Goal: Task Accomplishment & Management: Manage account settings

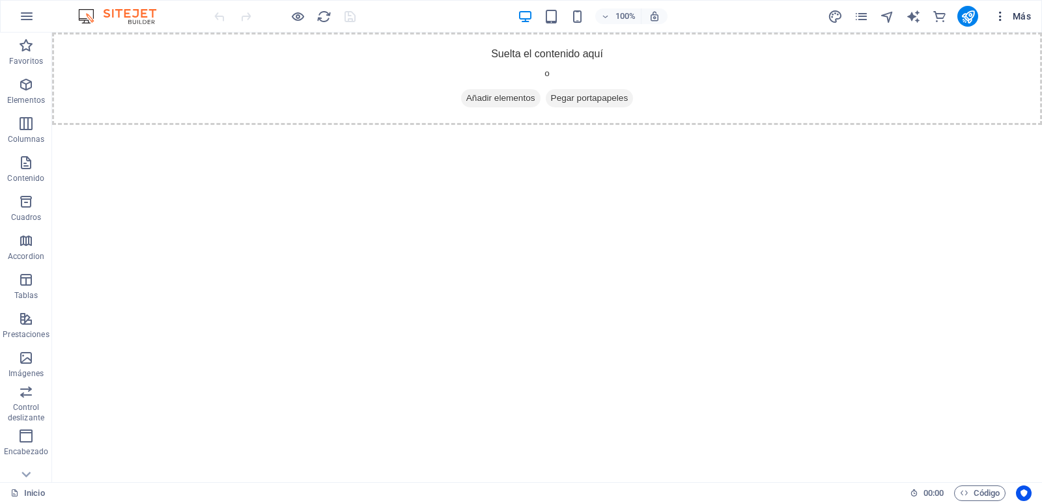
click at [1007, 14] on span "Más" at bounding box center [1011, 16] width 37 height 13
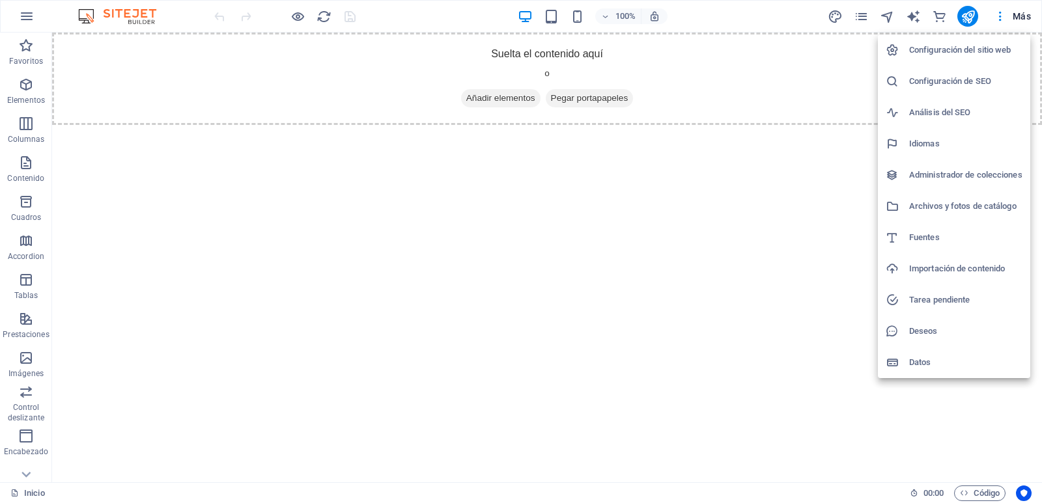
click at [31, 25] on div at bounding box center [521, 251] width 1042 height 503
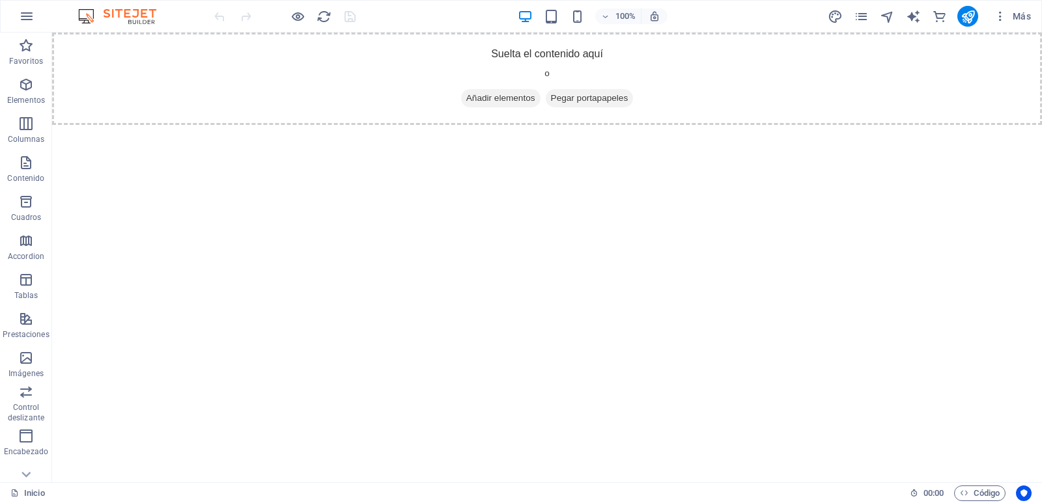
click at [29, 17] on icon "button" at bounding box center [27, 16] width 16 height 16
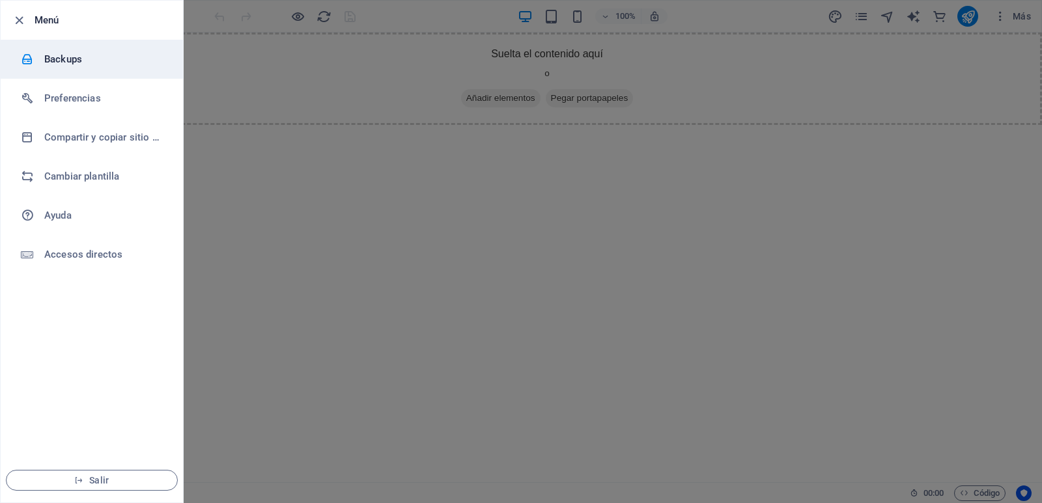
click at [94, 64] on h6 "Backups" at bounding box center [104, 59] width 120 height 16
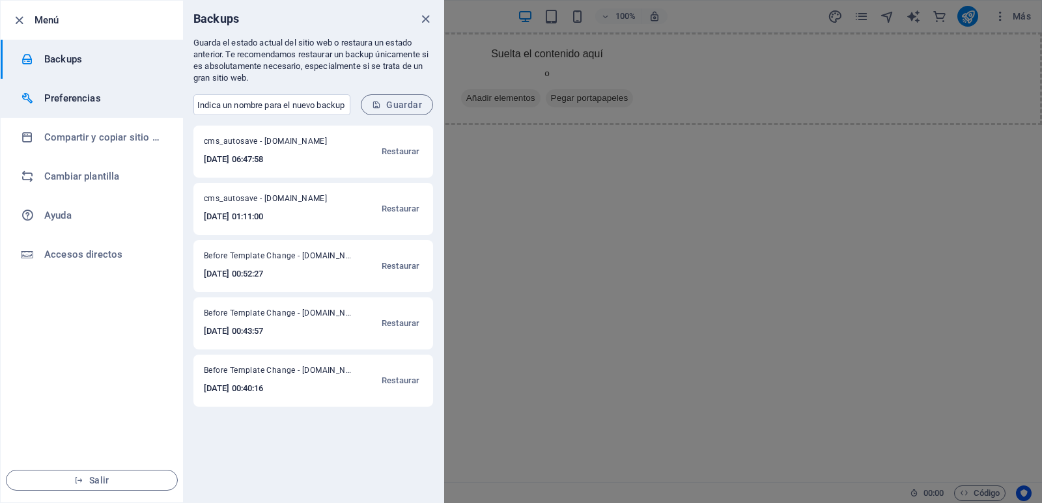
click at [105, 109] on li "Preferencias" at bounding box center [92, 98] width 182 height 39
select select "es"
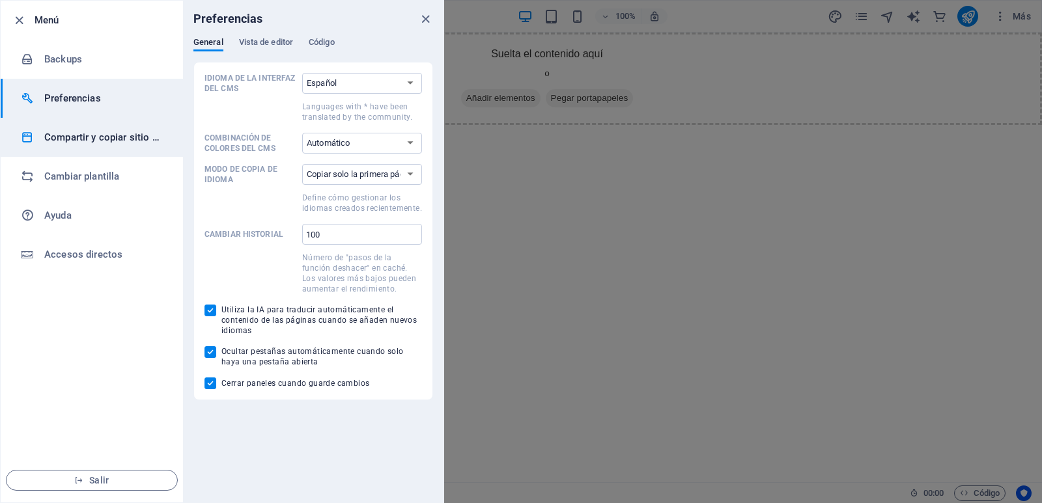
click at [123, 143] on h6 "Compartir y copiar sitio web" at bounding box center [104, 138] width 120 height 16
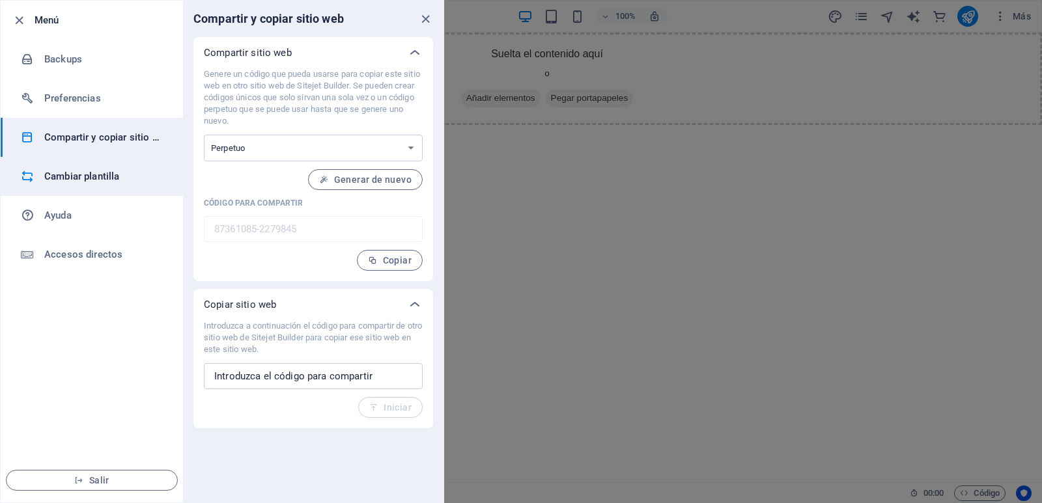
click at [114, 178] on h6 "Cambiar plantilla" at bounding box center [104, 177] width 120 height 16
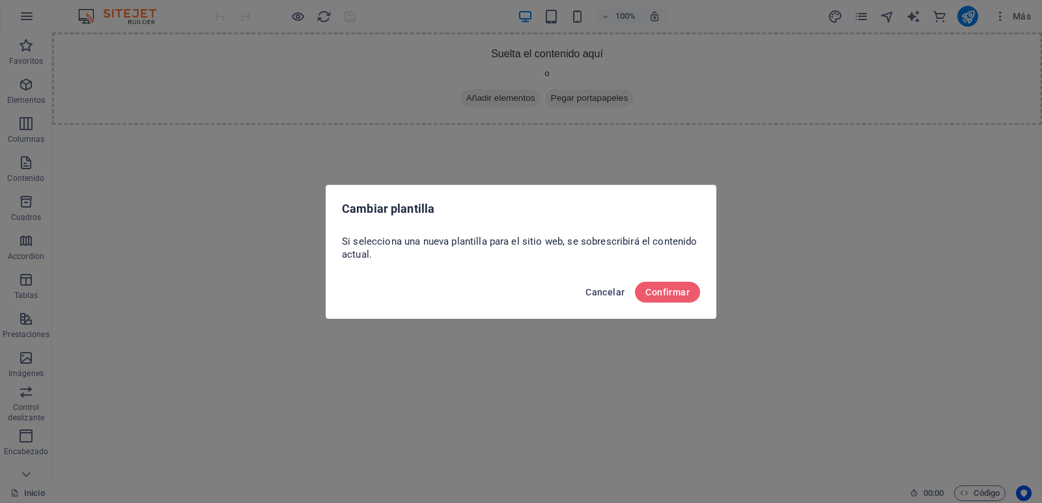
click at [595, 290] on span "Cancelar" at bounding box center [604, 292] width 39 height 10
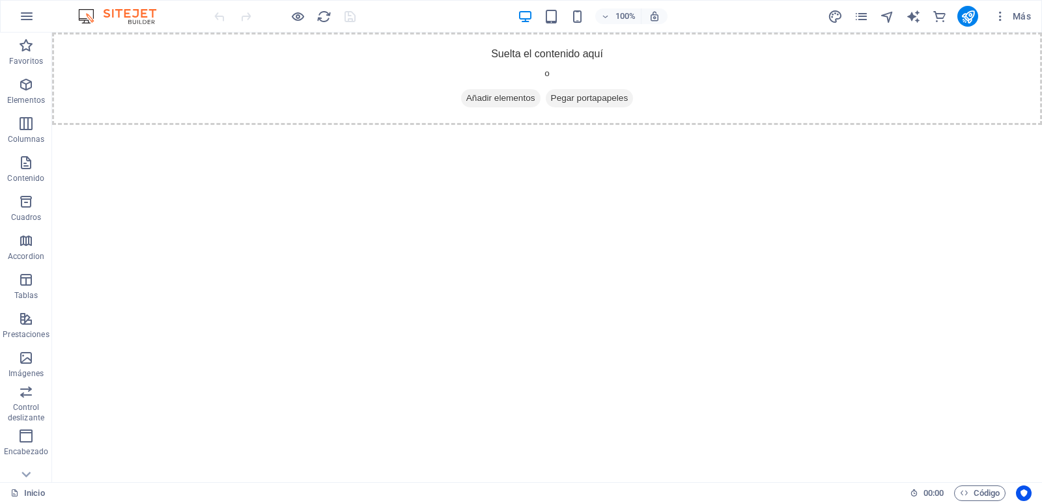
click at [509, 125] on html "Skip to main content Suelta el contenido aquí o Añadir elementos Pegar portapap…" at bounding box center [547, 79] width 990 height 92
click at [35, 9] on button "button" at bounding box center [26, 16] width 31 height 31
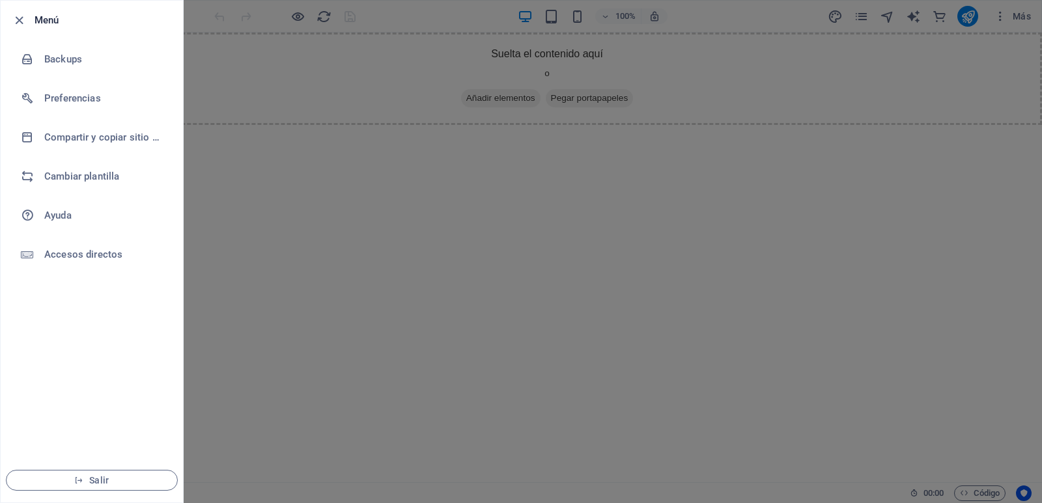
click at [327, 137] on div at bounding box center [521, 251] width 1042 height 503
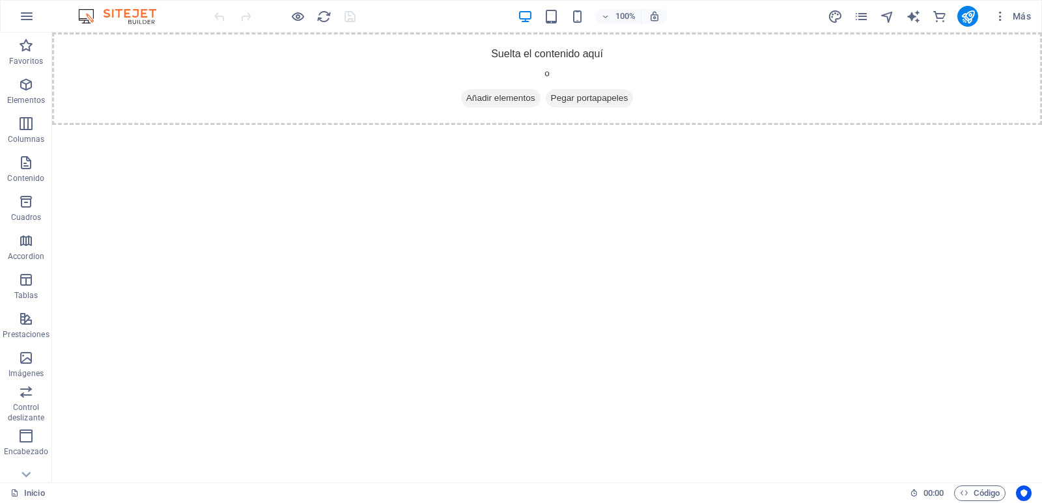
click at [435, 125] on html "Skip to main content Suelta el contenido aquí o Añadir elementos Pegar portapap…" at bounding box center [547, 79] width 990 height 92
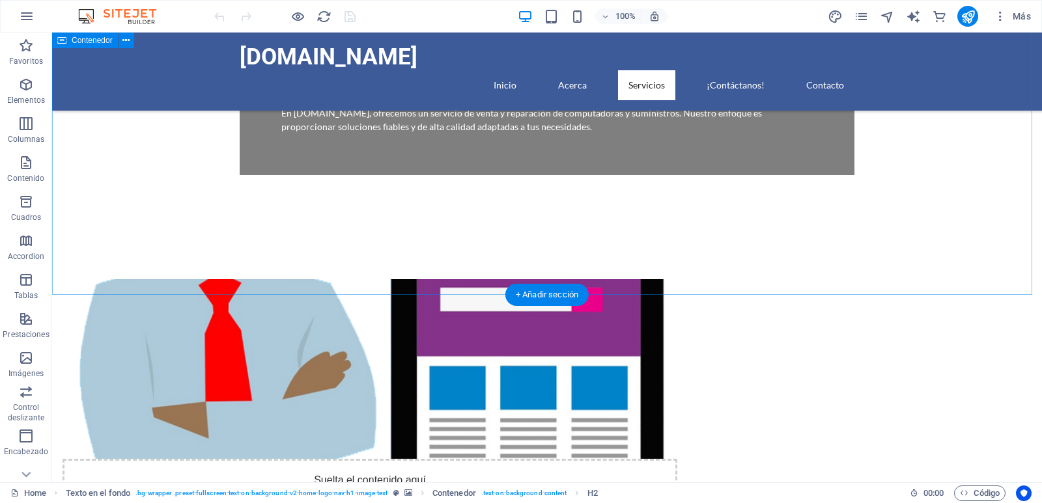
scroll to position [651, 0]
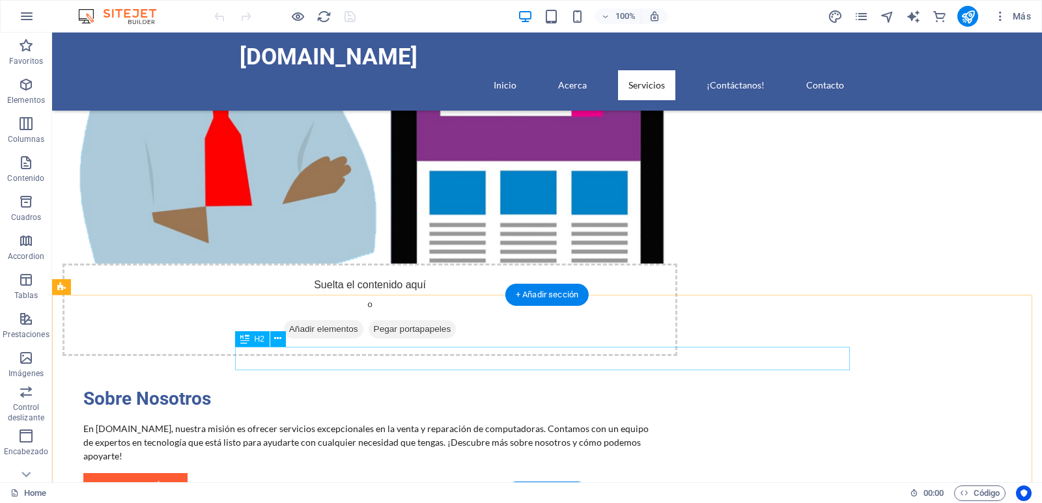
drag, startPoint x: 244, startPoint y: 361, endPoint x: 253, endPoint y: 354, distance: 11.6
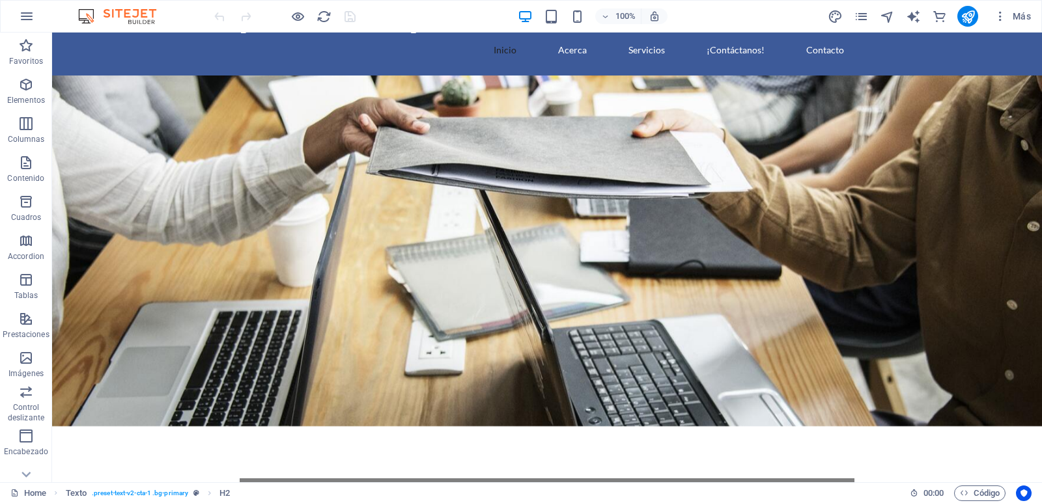
scroll to position [0, 0]
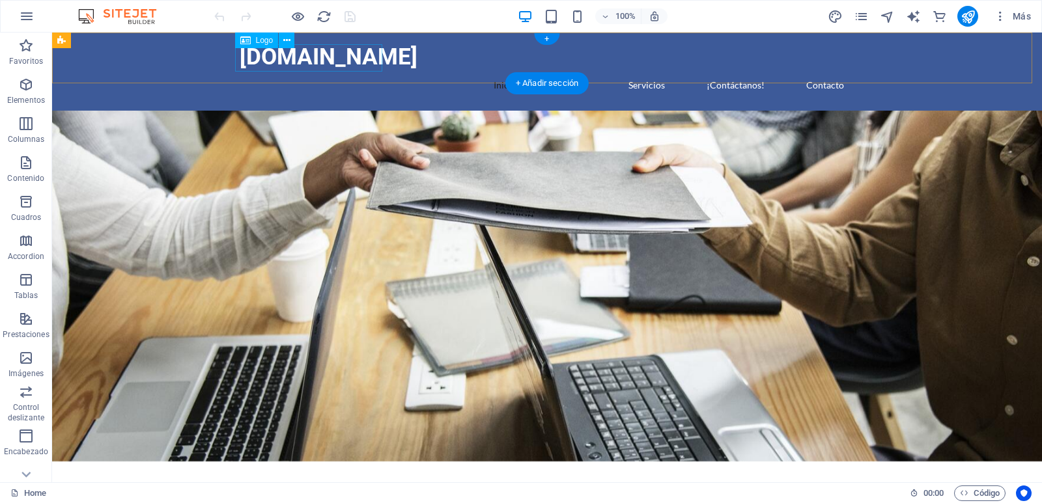
click at [301, 62] on div "compuced.net" at bounding box center [547, 56] width 615 height 27
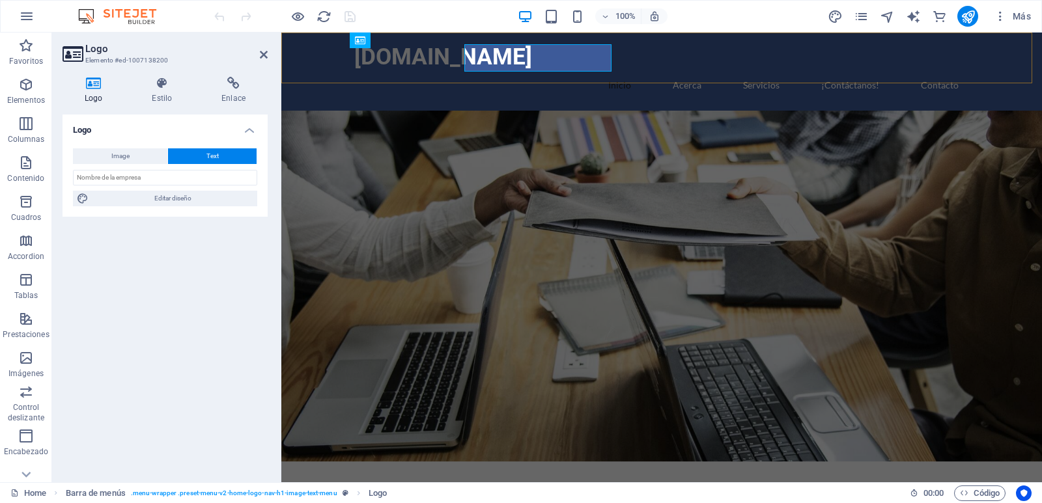
click at [301, 62] on div "compuced.net Inicio Acerca Servicios ¡Contáctanos! Contacto" at bounding box center [661, 72] width 760 height 78
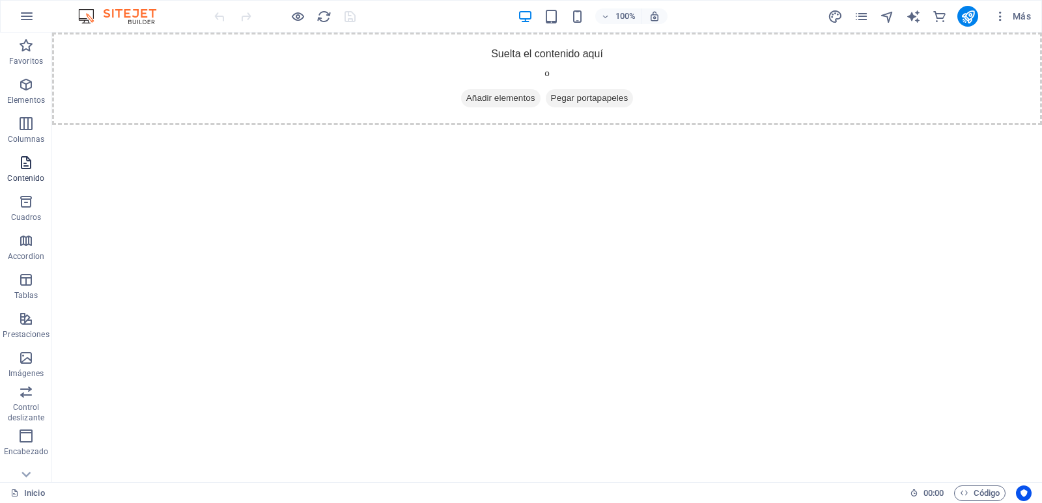
click at [34, 167] on icon "button" at bounding box center [26, 163] width 16 height 16
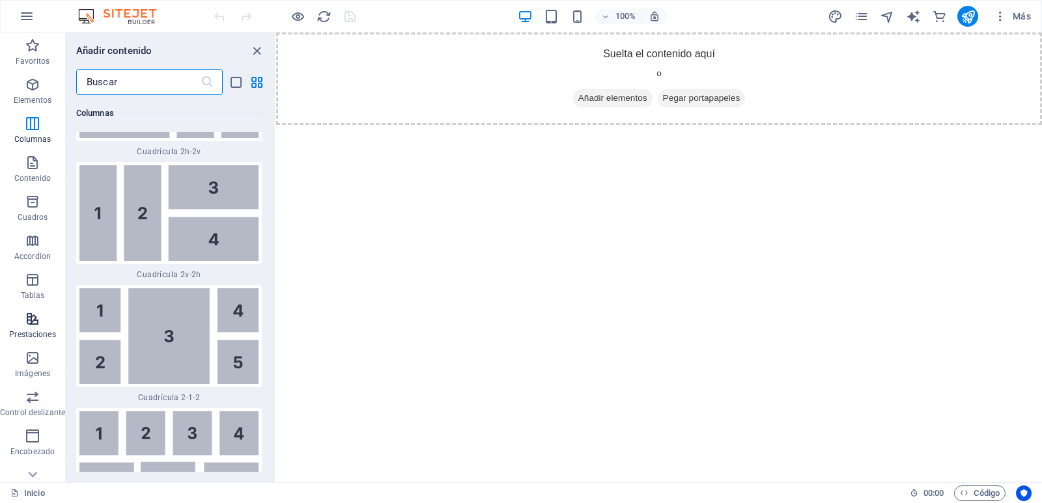
scroll to position [4206, 0]
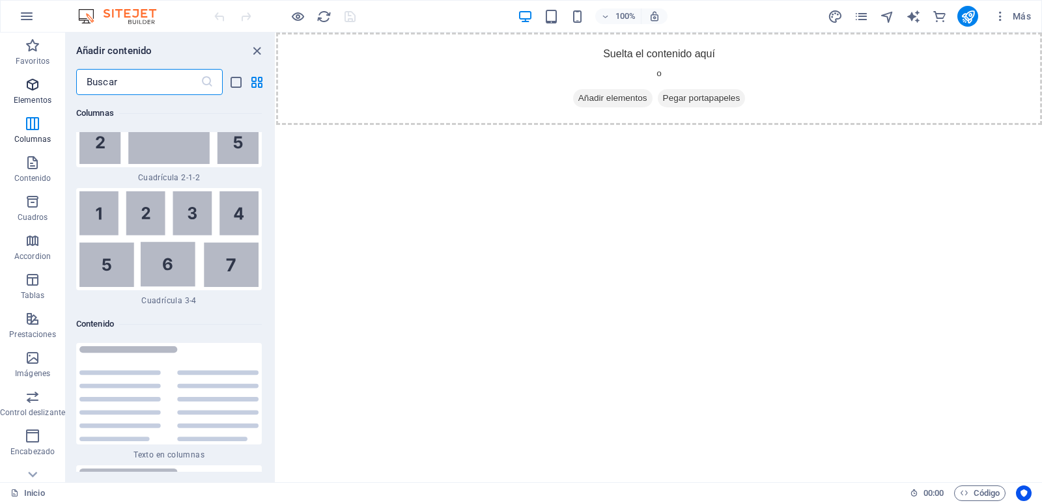
click at [29, 84] on icon "button" at bounding box center [33, 85] width 16 height 16
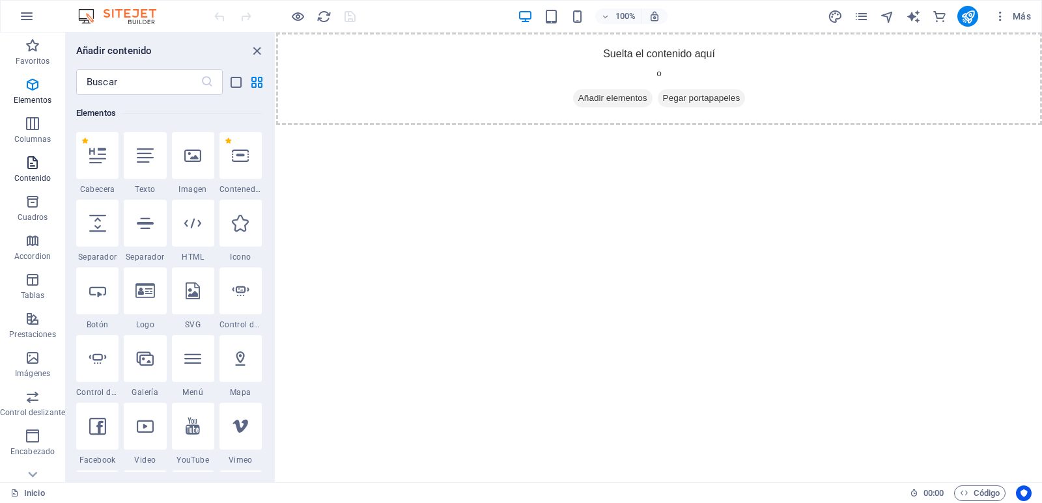
click at [28, 173] on p "Contenido" at bounding box center [32, 178] width 37 height 10
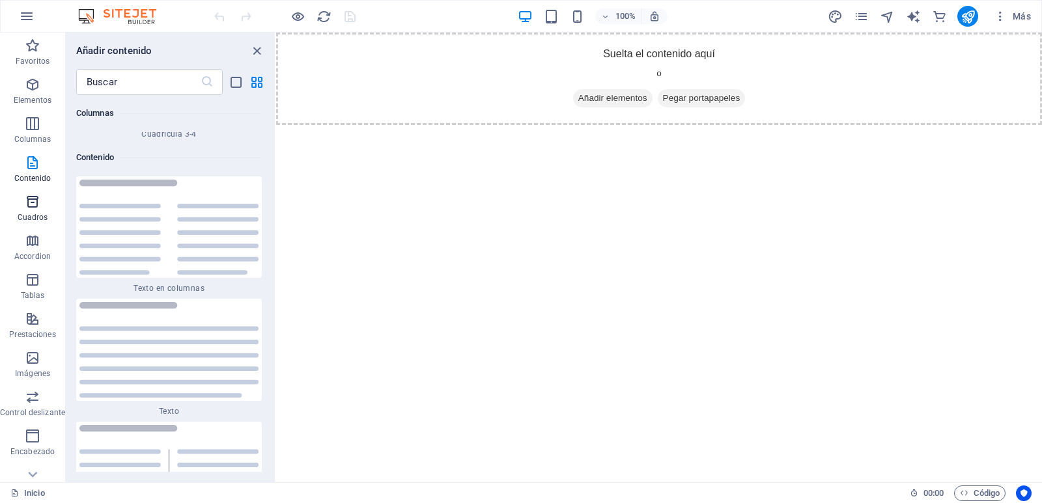
click at [35, 208] on icon "button" at bounding box center [33, 202] width 16 height 16
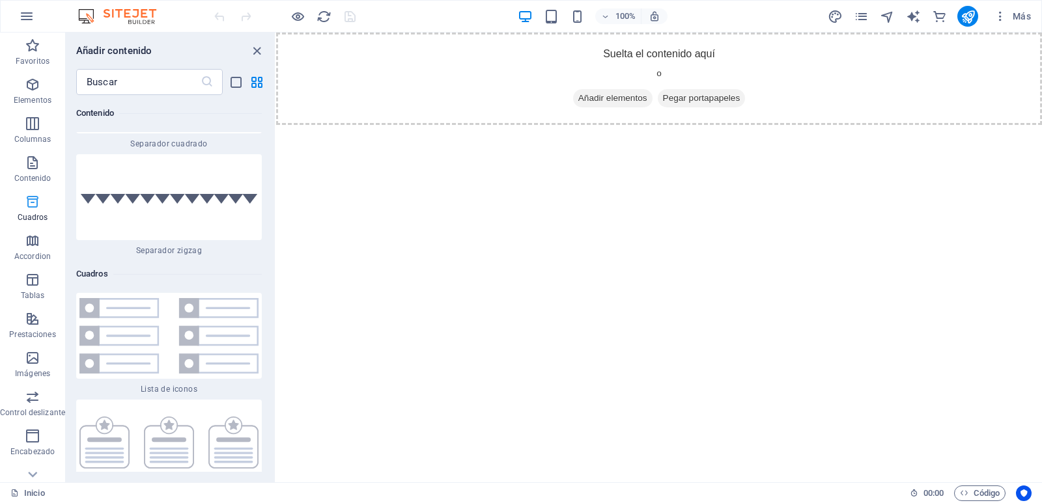
scroll to position [6988, 0]
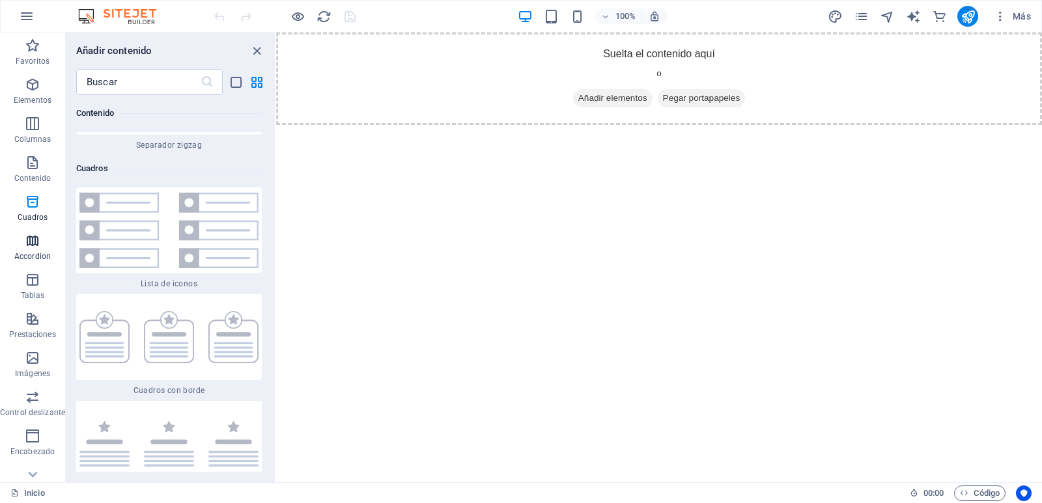
click at [33, 239] on icon "button" at bounding box center [33, 241] width 16 height 16
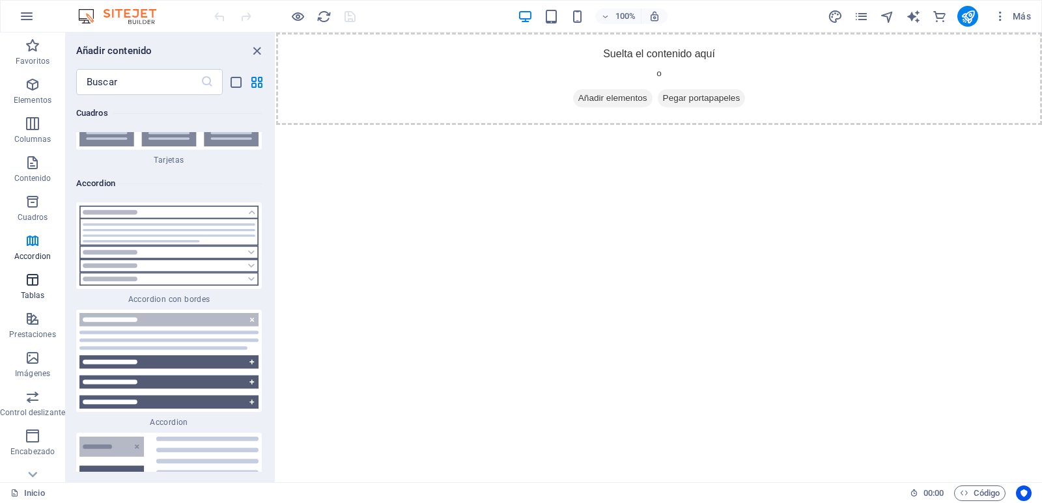
click at [27, 281] on icon "button" at bounding box center [33, 280] width 16 height 16
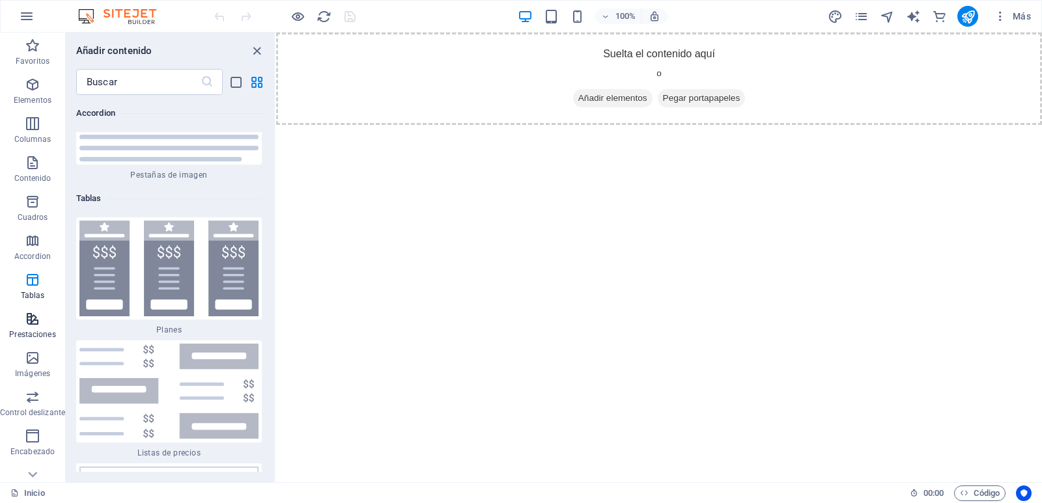
click at [33, 318] on icon "button" at bounding box center [33, 319] width 16 height 16
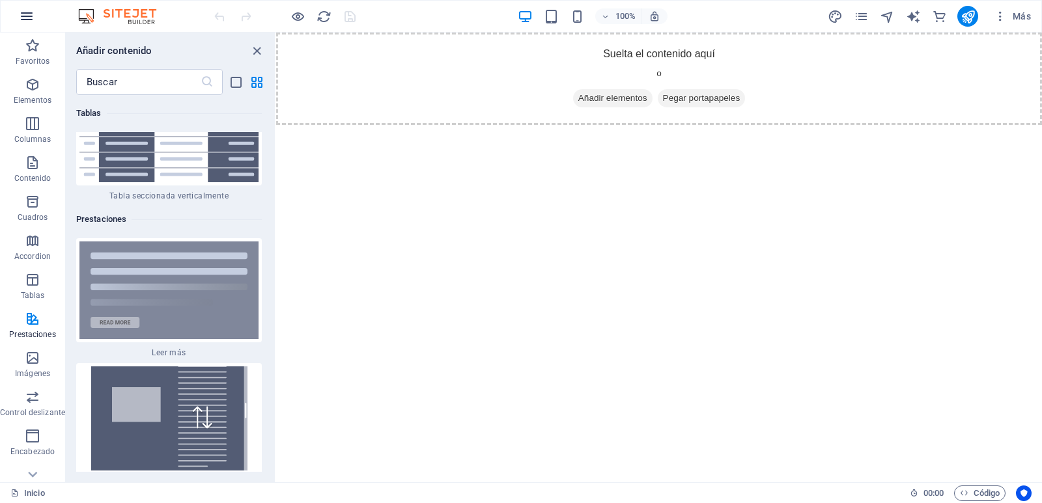
scroll to position [9822, 0]
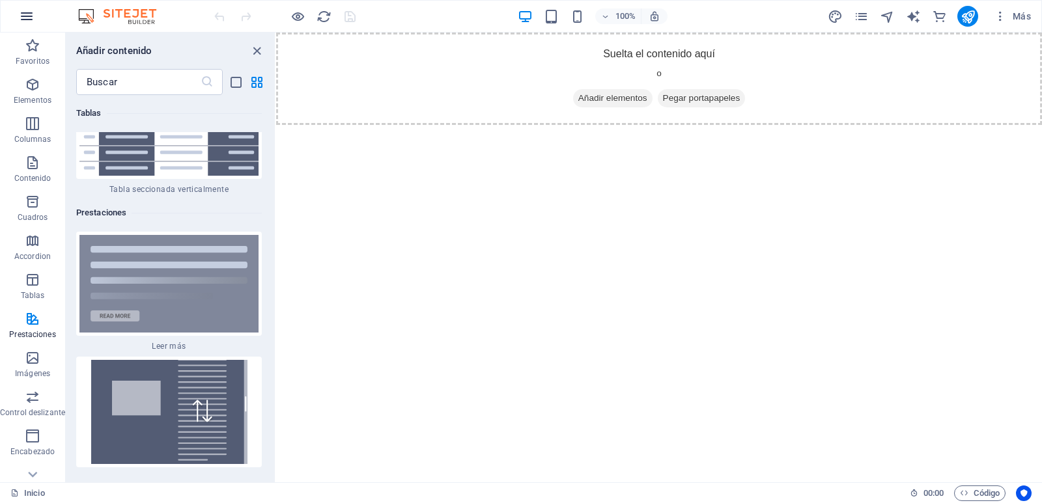
click at [31, 18] on icon "button" at bounding box center [27, 16] width 16 height 16
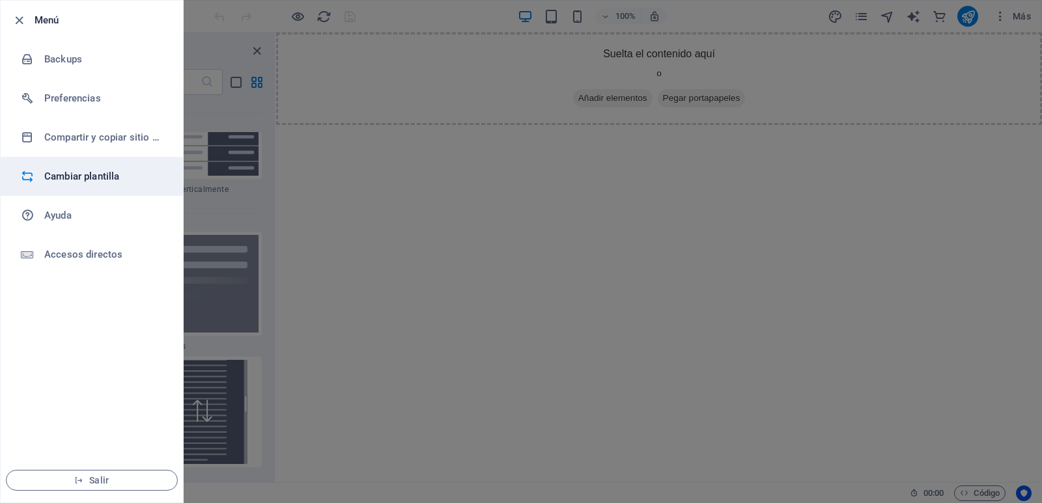
click at [71, 169] on h6 "Cambiar plantilla" at bounding box center [104, 177] width 120 height 16
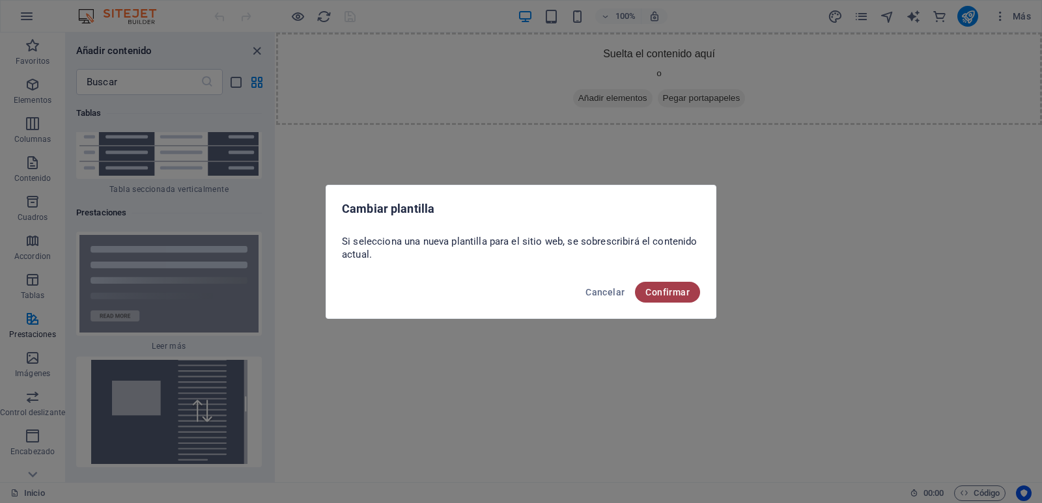
click at [672, 299] on button "Confirmar" at bounding box center [667, 292] width 65 height 21
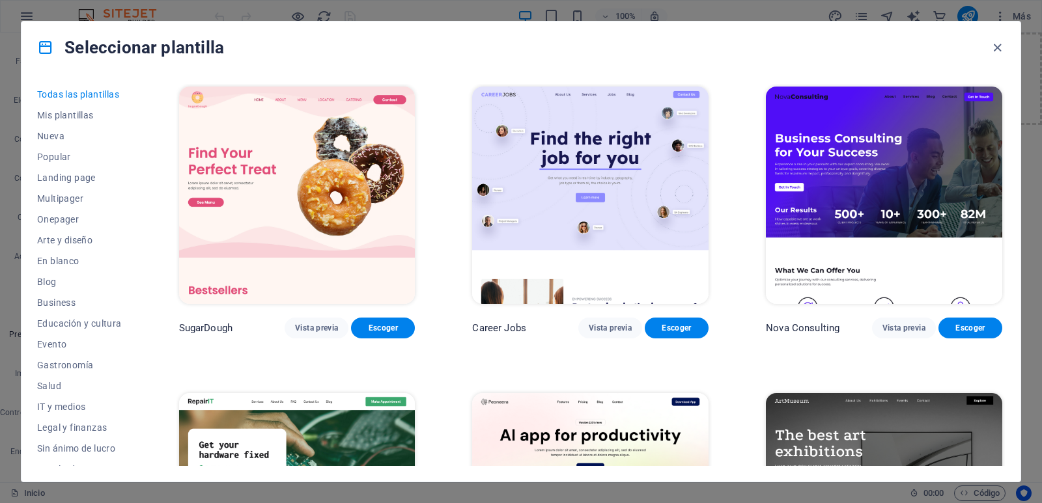
click at [5, 136] on div "Seleccionar plantilla Todas las plantillas Mis plantillas Nueva Popular Landing…" at bounding box center [521, 251] width 1042 height 503
click at [1001, 48] on icon "button" at bounding box center [997, 47] width 15 height 15
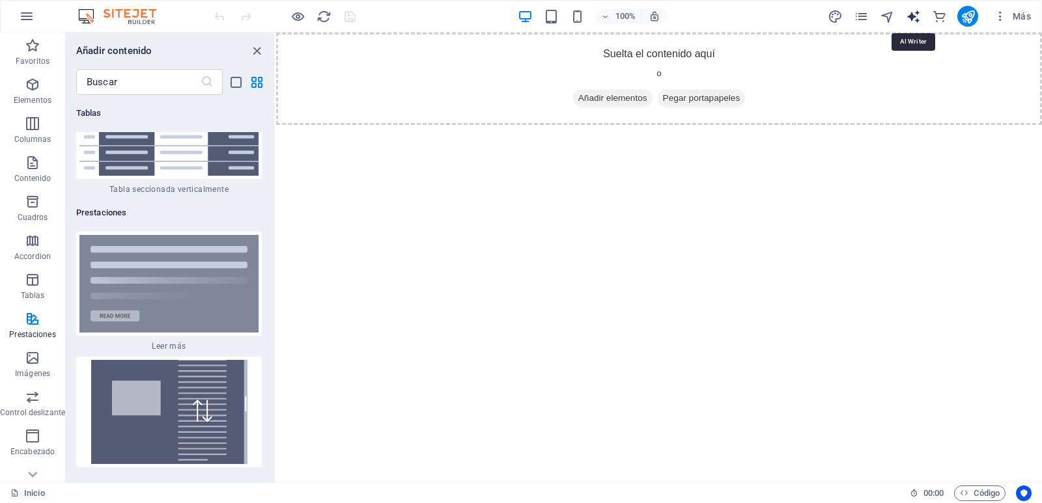
click at [910, 12] on icon "text_generator" at bounding box center [913, 16] width 15 height 15
select select "English"
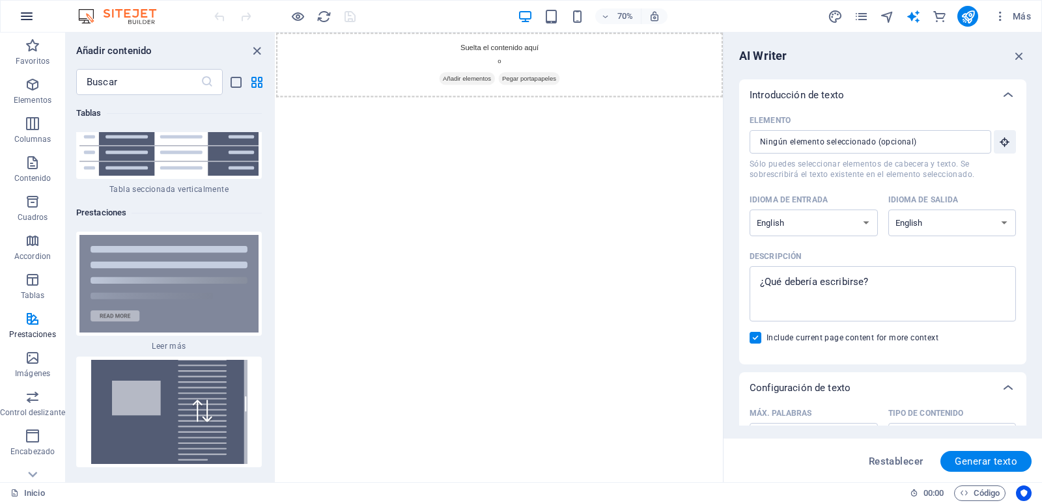
click at [28, 10] on icon "button" at bounding box center [27, 16] width 16 height 16
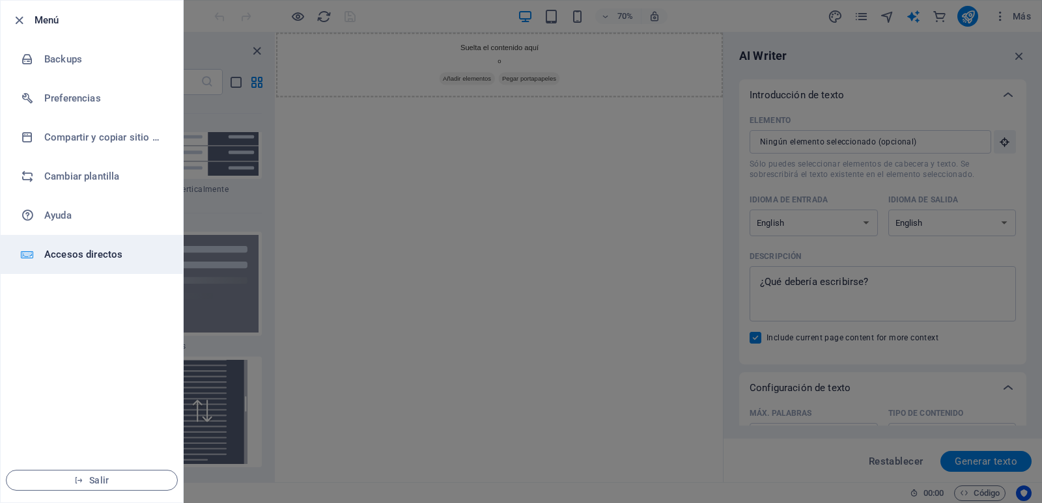
click at [128, 253] on h6 "Accesos directos" at bounding box center [104, 255] width 120 height 16
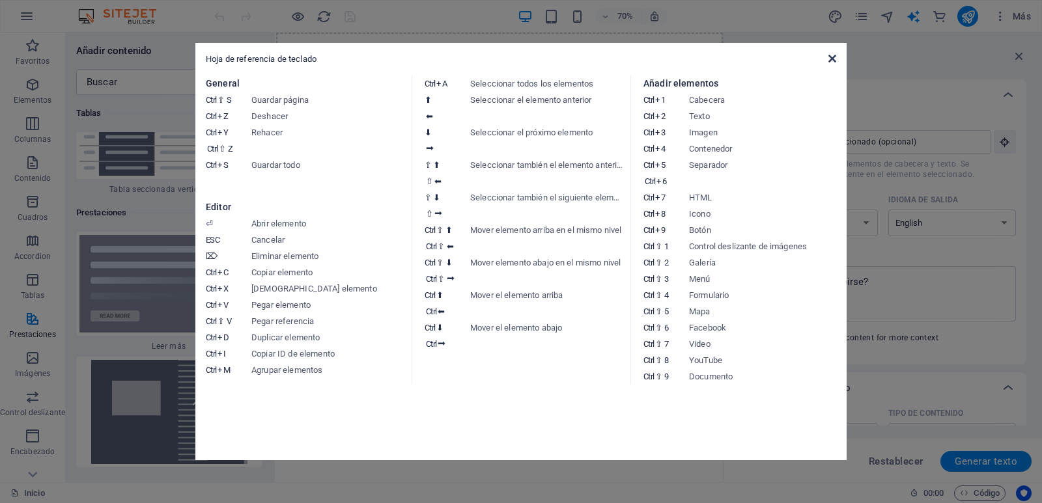
click at [829, 57] on icon at bounding box center [832, 58] width 8 height 10
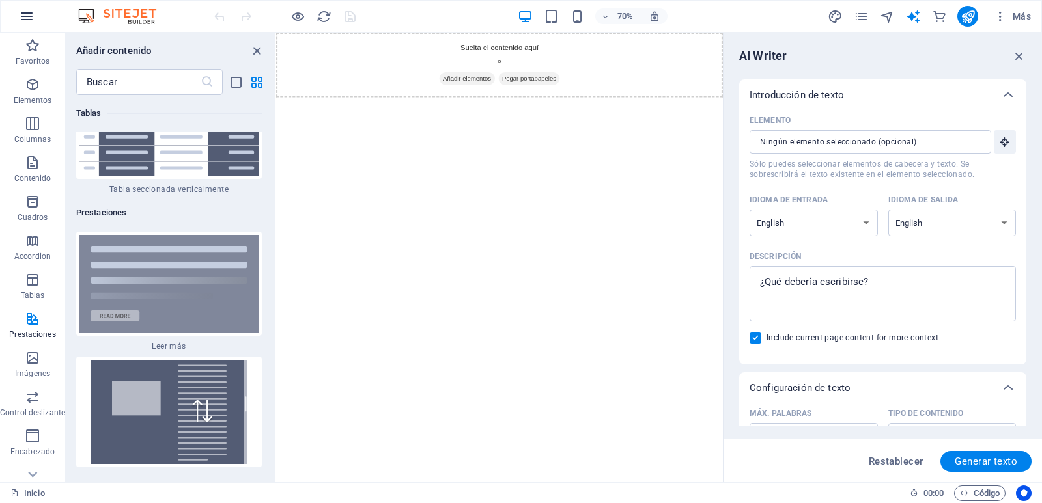
click at [25, 7] on button "button" at bounding box center [26, 16] width 31 height 31
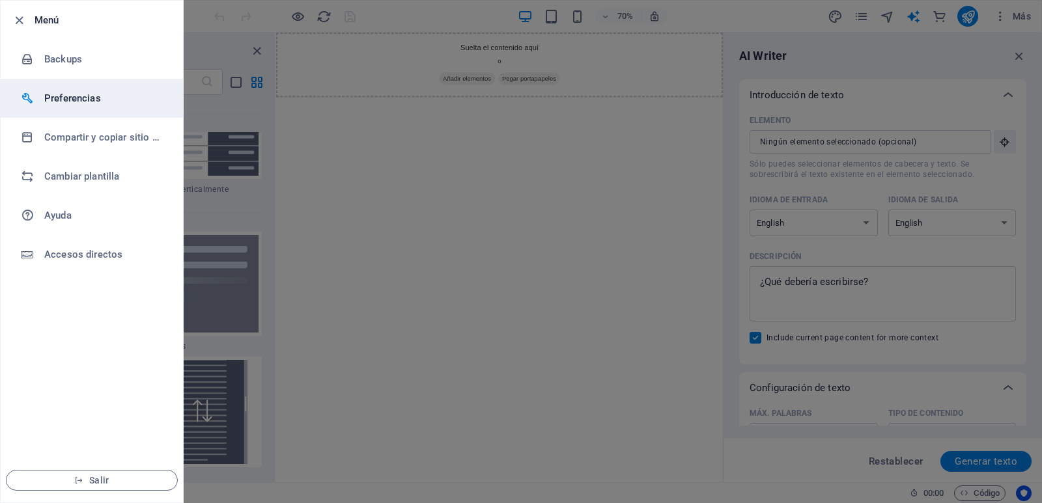
click at [99, 112] on li "Preferencias" at bounding box center [92, 98] width 182 height 39
select select "es"
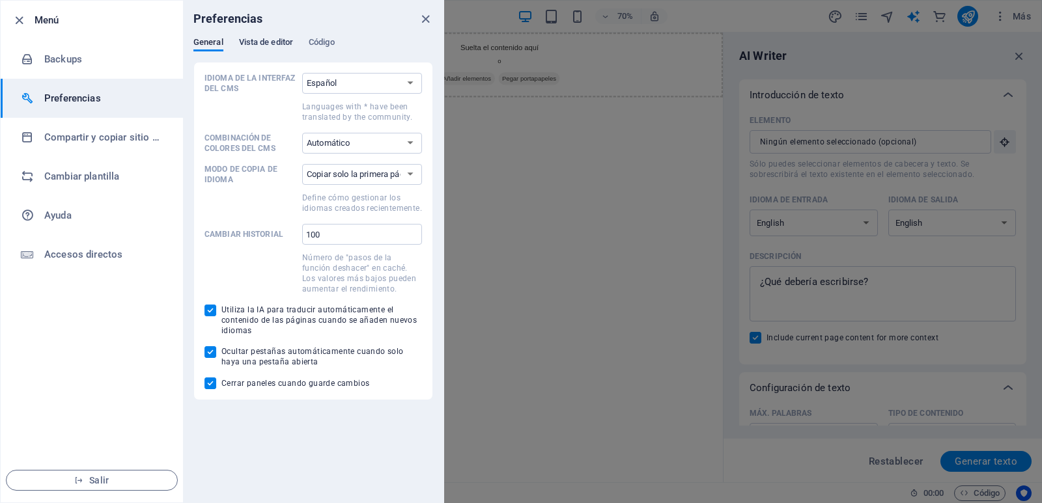
click at [268, 41] on span "Vista de editor" at bounding box center [266, 44] width 54 height 18
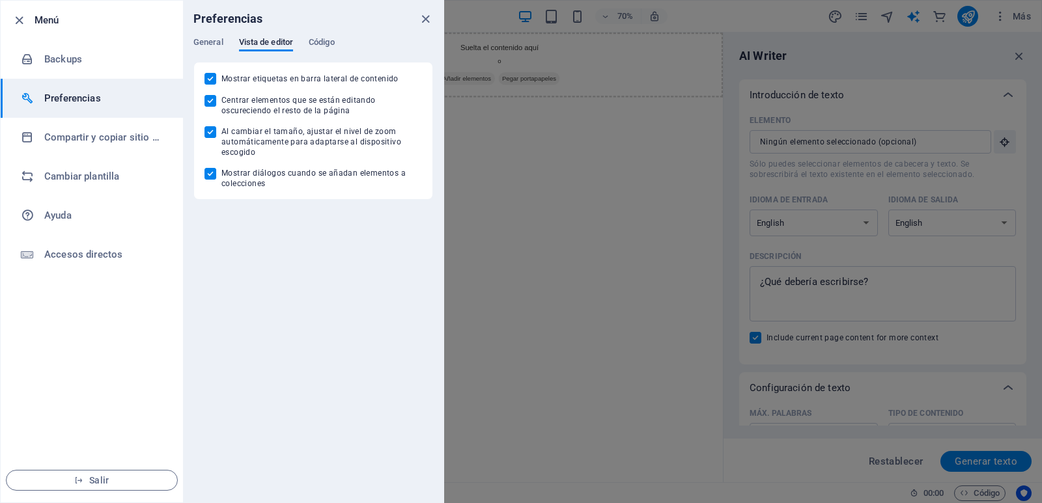
click at [339, 36] on div "Preferencias" at bounding box center [313, 19] width 260 height 36
drag, startPoint x: 338, startPoint y: 36, endPoint x: 333, endPoint y: 41, distance: 6.9
click at [337, 38] on div "Preferencias General Vista de editor Código Idioma de la interfaz del CMS Prede…" at bounding box center [313, 252] width 260 height 502
click at [330, 42] on span "Código" at bounding box center [322, 44] width 26 height 18
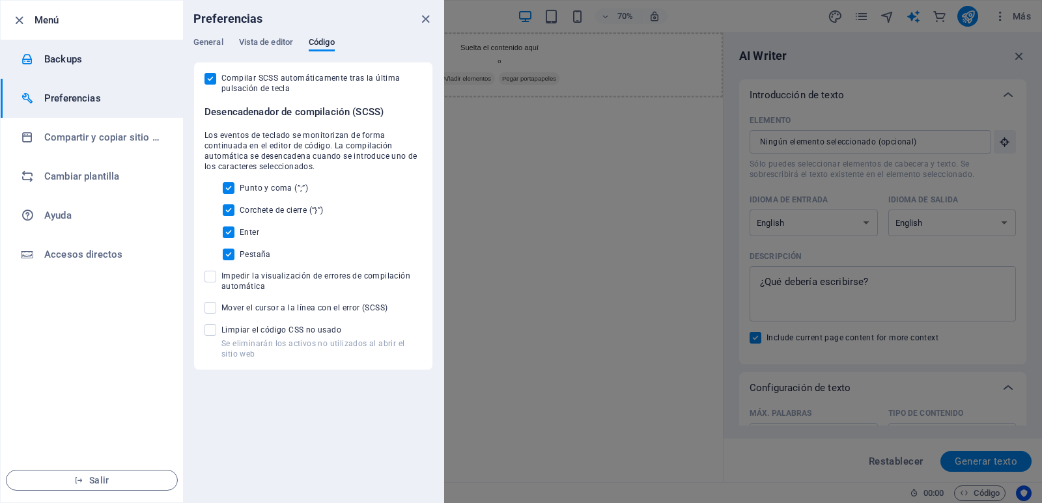
click at [83, 63] on h6 "Backups" at bounding box center [104, 59] width 120 height 16
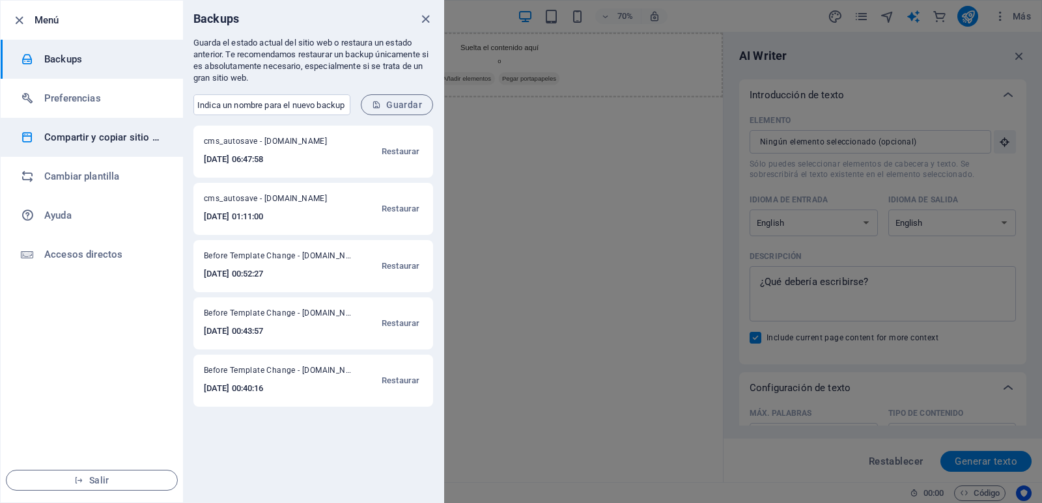
click at [113, 145] on li "Compartir y copiar sitio web" at bounding box center [92, 137] width 182 height 39
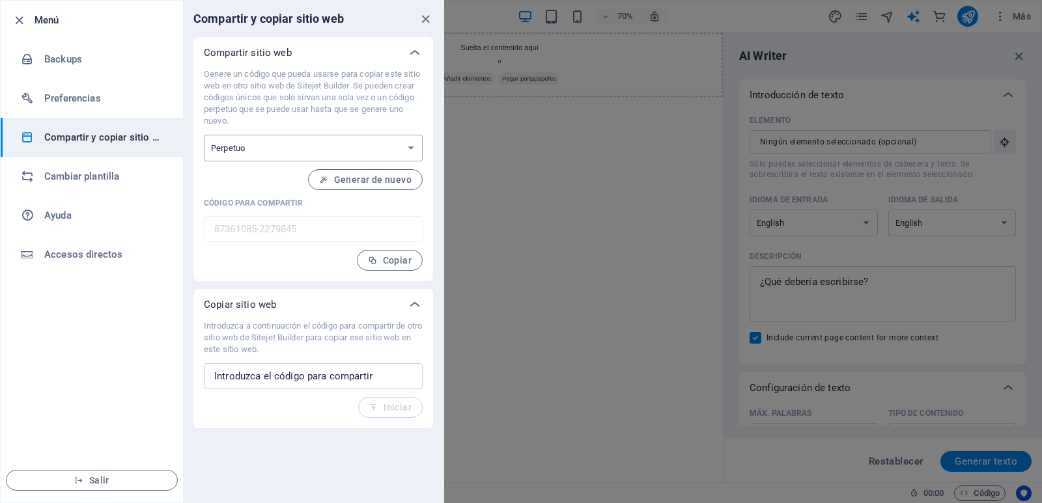
click at [397, 148] on select "Único Perpetuo" at bounding box center [313, 148] width 219 height 27
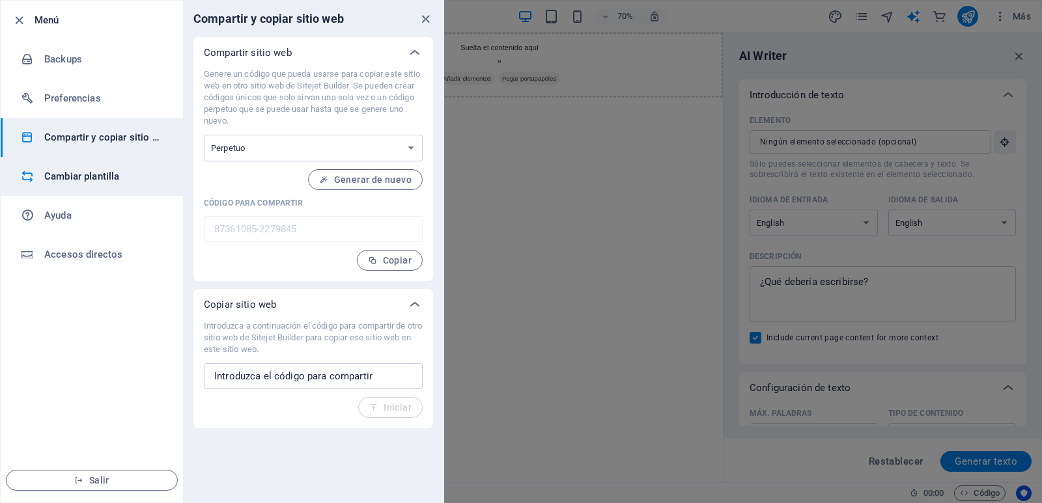
click at [98, 161] on li "Cambiar plantilla" at bounding box center [92, 176] width 182 height 39
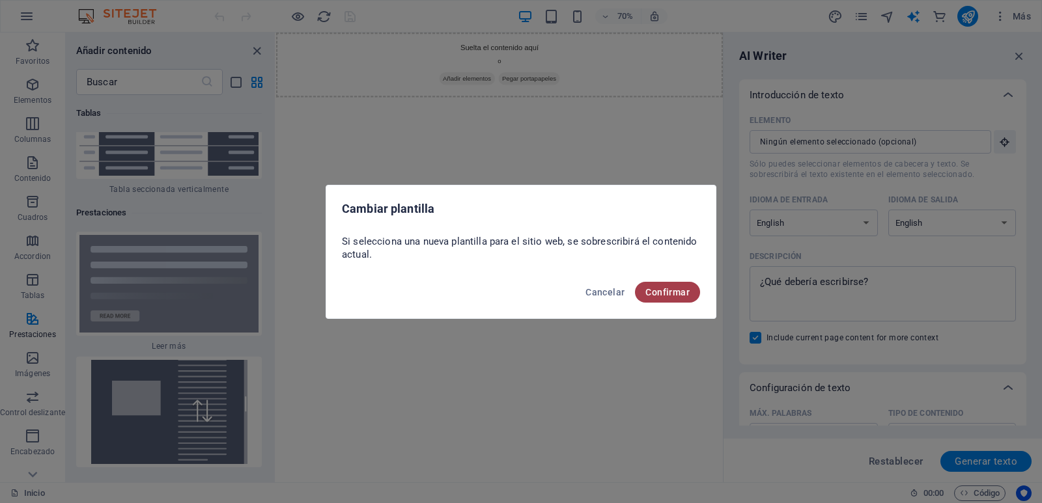
click at [662, 293] on span "Confirmar" at bounding box center [667, 292] width 44 height 10
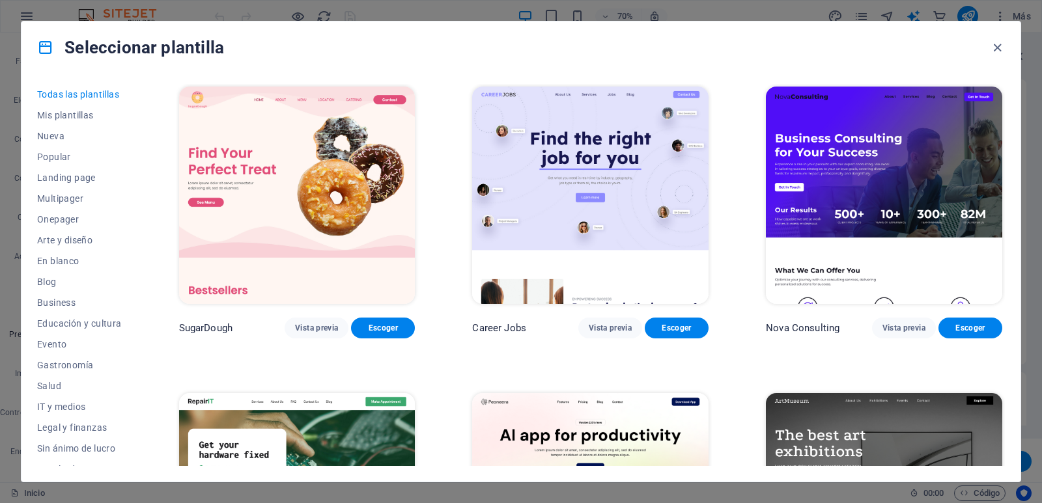
click at [576, 204] on img at bounding box center [590, 195] width 236 height 217
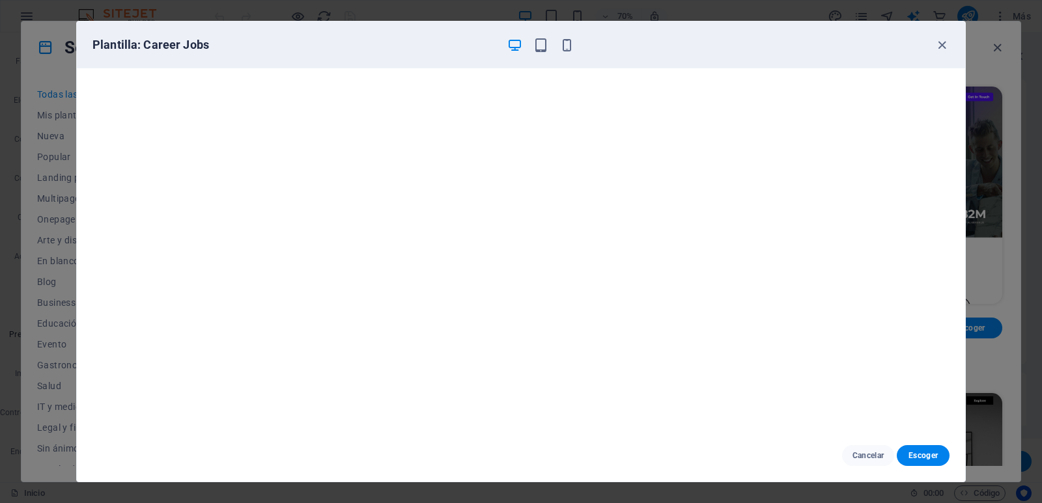
click at [391, 55] on div "Plantilla: Career Jobs" at bounding box center [521, 44] width 888 height 47
click at [623, 33] on div "Plantilla: Career Jobs" at bounding box center [521, 44] width 888 height 47
click at [536, 35] on div "Plantilla: Career Jobs" at bounding box center [521, 44] width 888 height 47
click at [537, 38] on icon "button" at bounding box center [540, 45] width 15 height 15
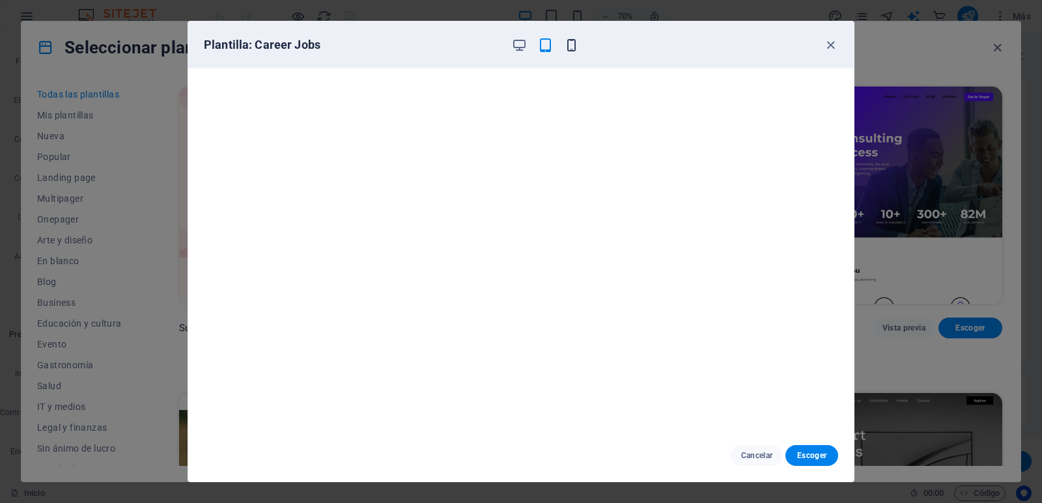
click at [566, 46] on icon "button" at bounding box center [571, 45] width 15 height 15
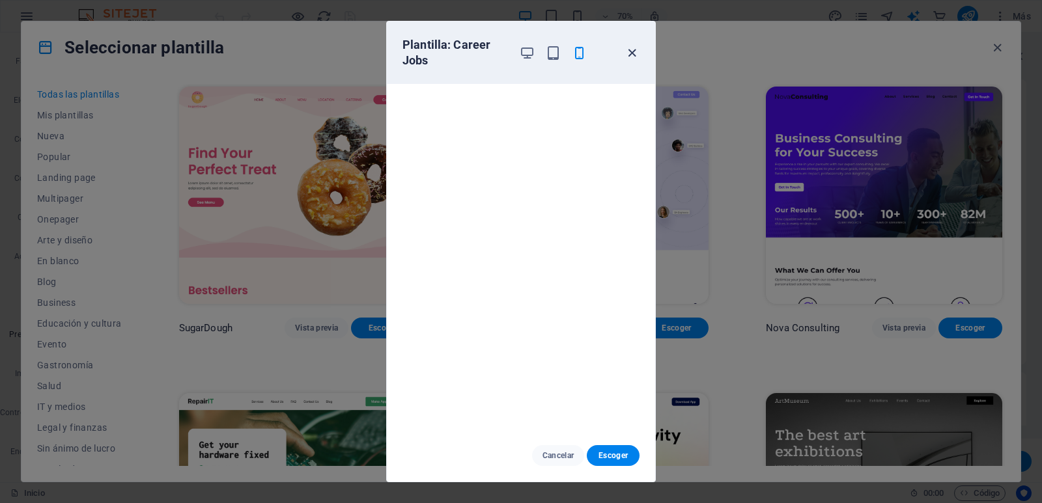
click at [630, 49] on icon "button" at bounding box center [631, 53] width 15 height 15
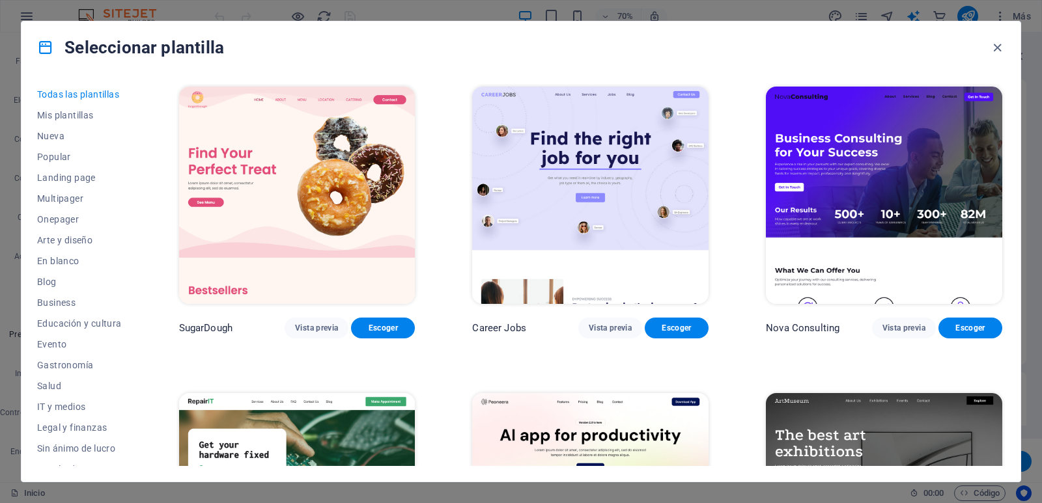
click at [70, 104] on button "Todas las plantillas" at bounding box center [79, 94] width 85 height 21
click at [77, 115] on span "Mis plantillas" at bounding box center [79, 115] width 85 height 10
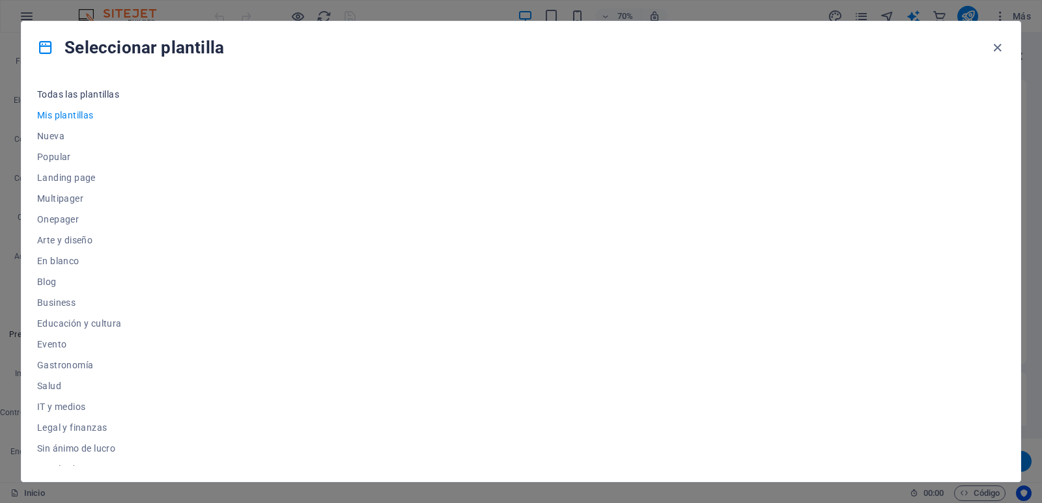
click at [105, 95] on span "Todas las plantillas" at bounding box center [79, 94] width 85 height 10
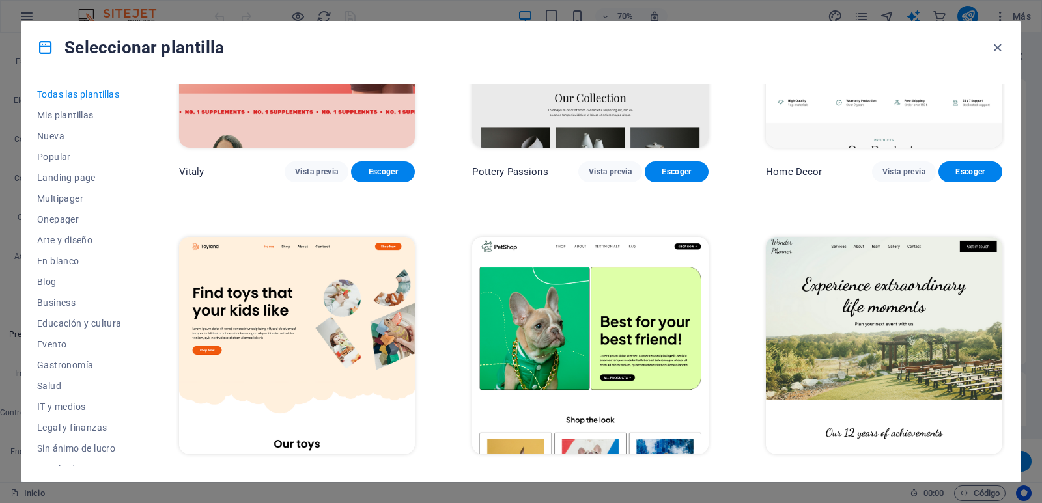
scroll to position [781, 0]
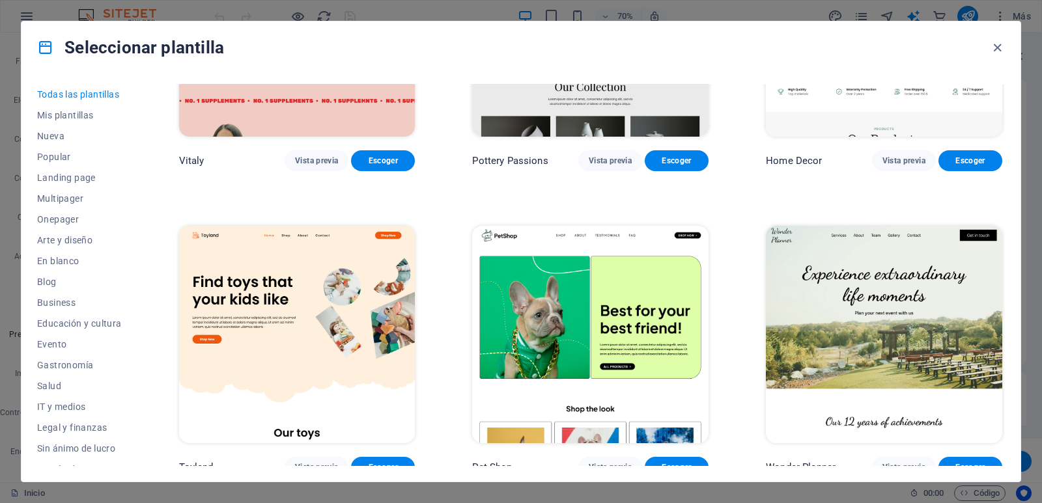
click at [238, 8] on div "Seleccionar plantilla Todas las plantillas Mis plantillas Nueva Popular Landing…" at bounding box center [521, 251] width 1042 height 503
click at [994, 48] on icon "button" at bounding box center [997, 47] width 15 height 15
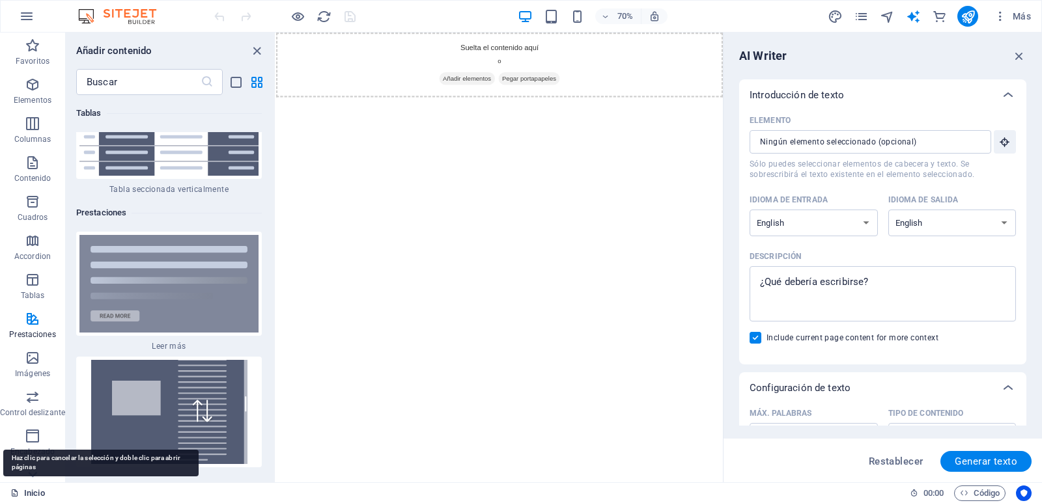
click at [33, 493] on link "Inicio" at bounding box center [27, 494] width 35 height 16
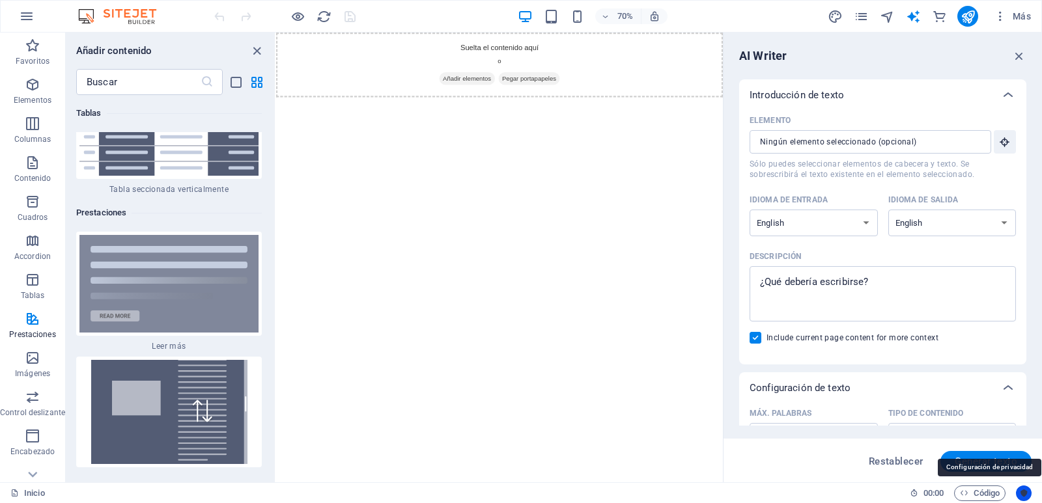
click at [1028, 492] on icon "Usercentrics" at bounding box center [1023, 493] width 9 height 9
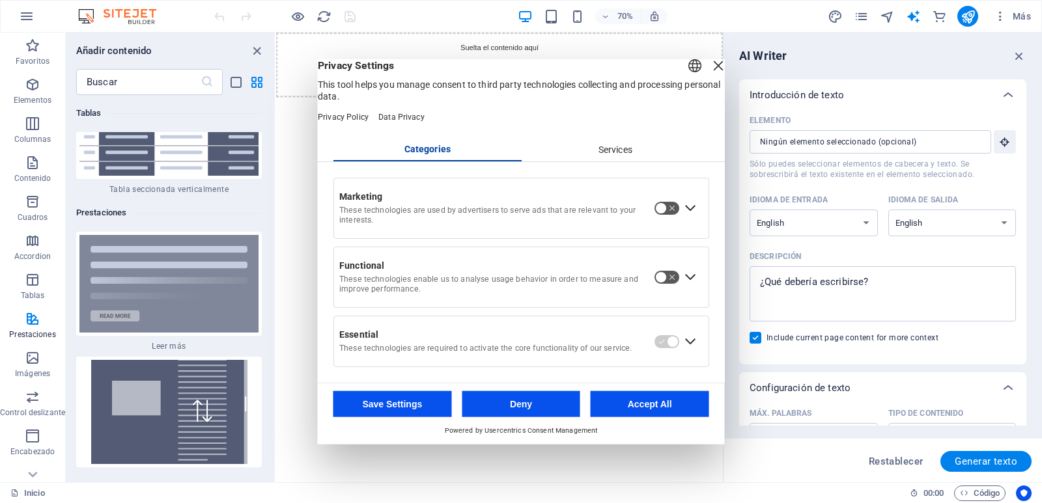
click at [598, 159] on div "Services" at bounding box center [615, 150] width 188 height 22
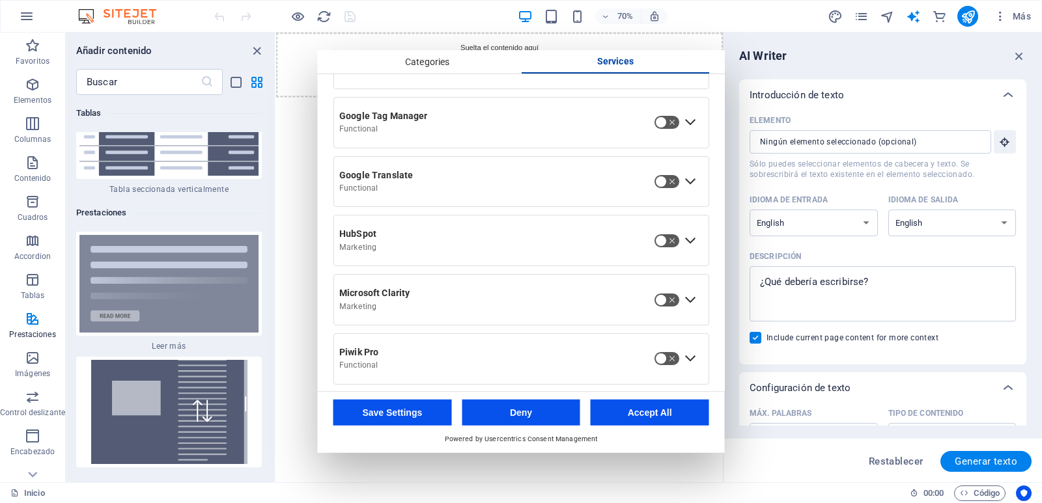
scroll to position [617, 0]
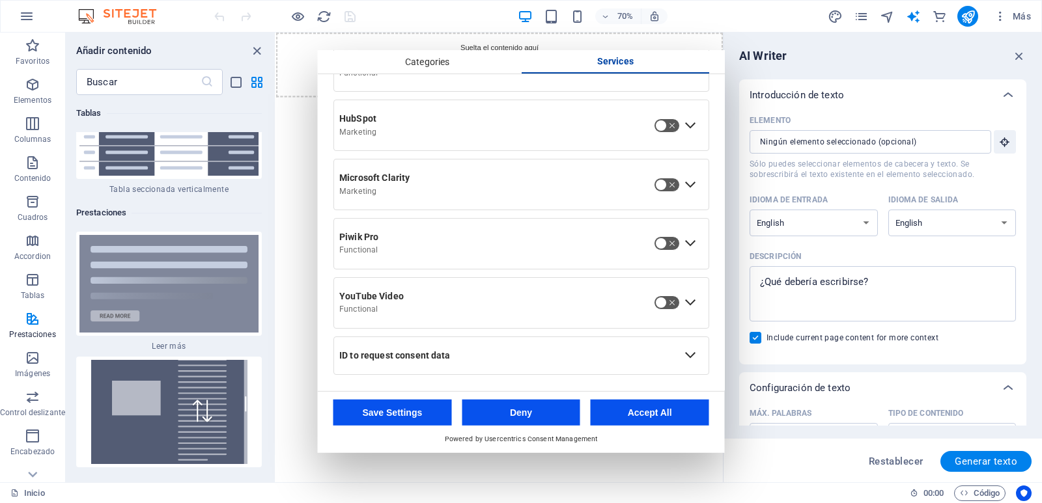
click at [410, 452] on footer "Save Settings Deny Accept All Powered by Usercentrics Consent Management" at bounding box center [521, 422] width 407 height 62
drag, startPoint x: 589, startPoint y: 648, endPoint x: 621, endPoint y: 654, distance: 33.1
click at [589, 125] on html "Skip to main content Suelta el contenido aquí o Añadir elementos Pegar portapap…" at bounding box center [595, 79] width 638 height 92
click at [412, 70] on div "Categories" at bounding box center [427, 62] width 188 height 22
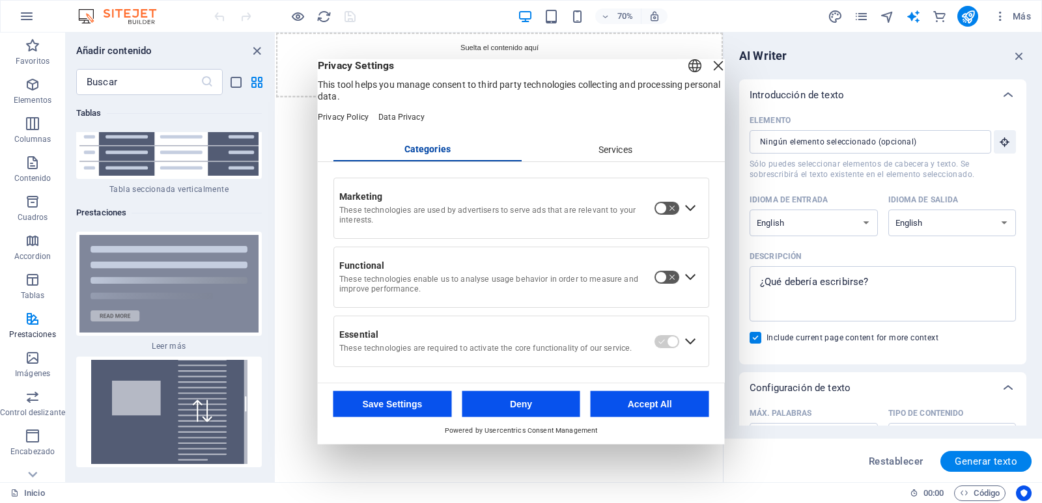
click at [247, 205] on h6 "Prestaciones" at bounding box center [169, 213] width 186 height 16
click at [709, 68] on div "Close Layer" at bounding box center [718, 65] width 18 height 18
